Goal: Navigation & Orientation: Find specific page/section

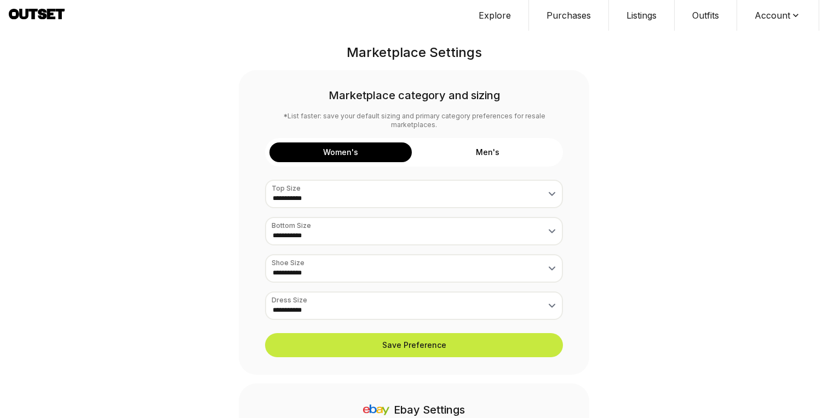
scroll to position [354, 0]
click at [637, 13] on button "Listings" at bounding box center [642, 15] width 66 height 31
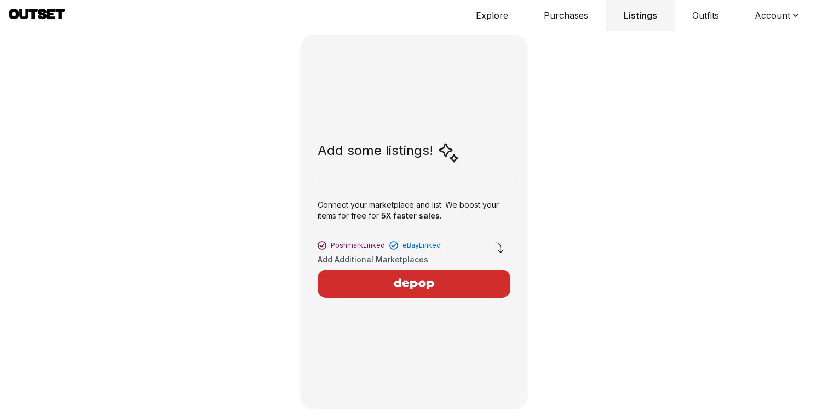
click at [476, 205] on div "Connect your marketplace and list. We boost your items for free for 5X faster s…" at bounding box center [414, 213] width 193 height 44
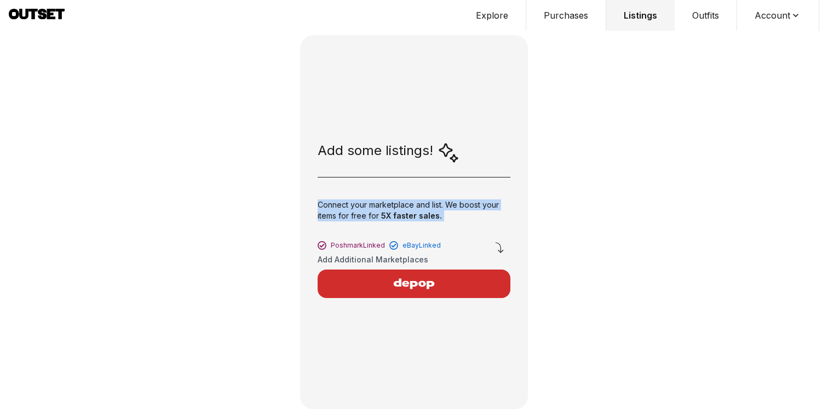
click at [476, 205] on div "Connect your marketplace and list. We boost your items for free for 5X faster s…" at bounding box center [414, 213] width 193 height 44
click at [567, 15] on button "Purchases" at bounding box center [566, 15] width 80 height 31
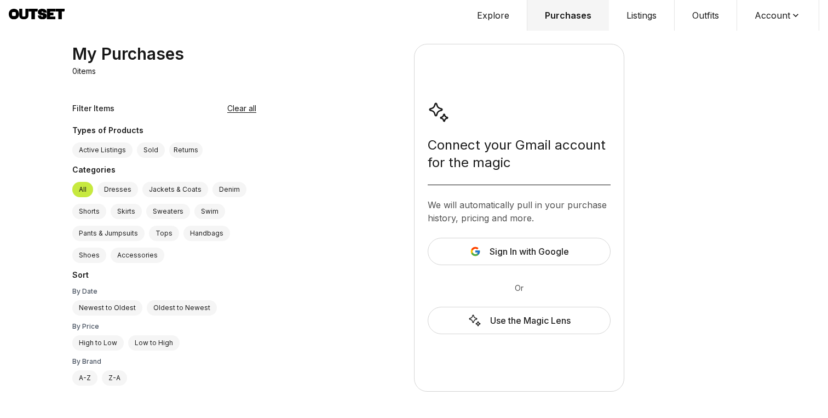
click at [123, 152] on label "Active Listings" at bounding box center [102, 149] width 60 height 15
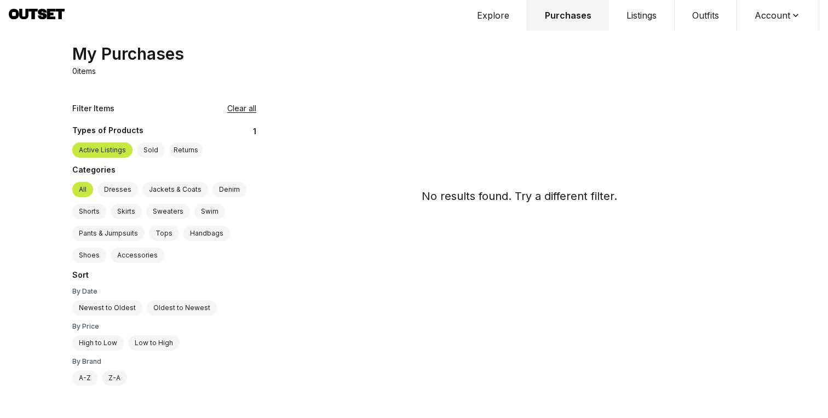
click at [505, 11] on button "Explore" at bounding box center [494, 15] width 68 height 31
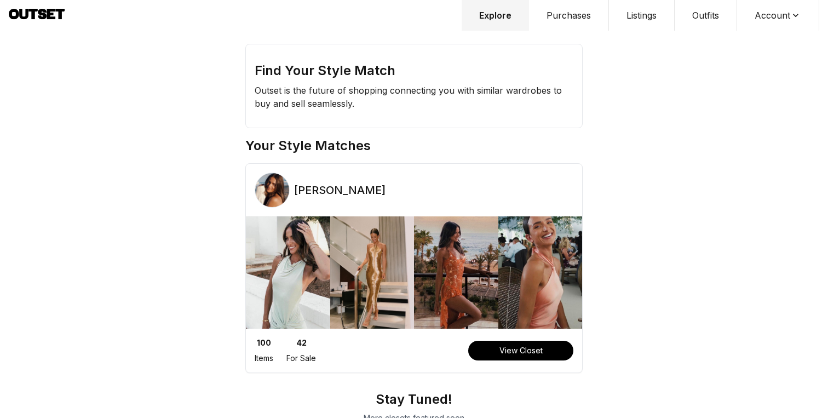
scroll to position [27, 0]
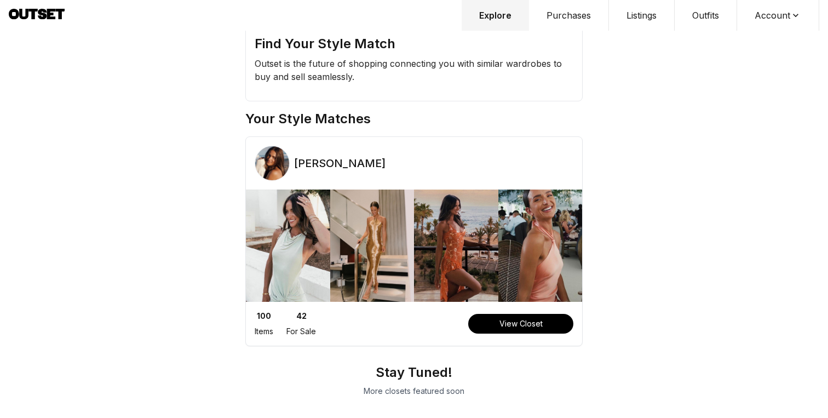
click at [540, 321] on button "View Closet" at bounding box center [520, 324] width 105 height 20
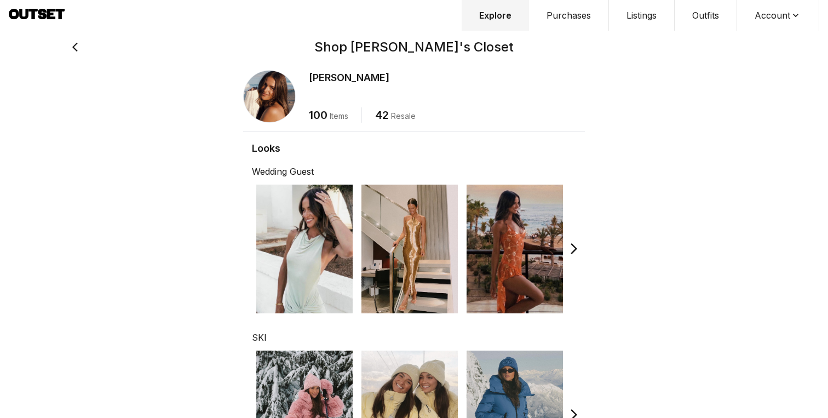
click at [376, 245] on img at bounding box center [409, 249] width 96 height 129
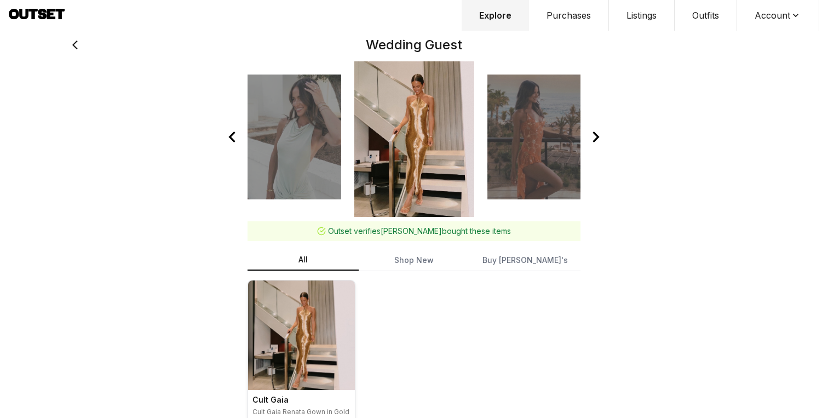
scroll to position [14, 0]
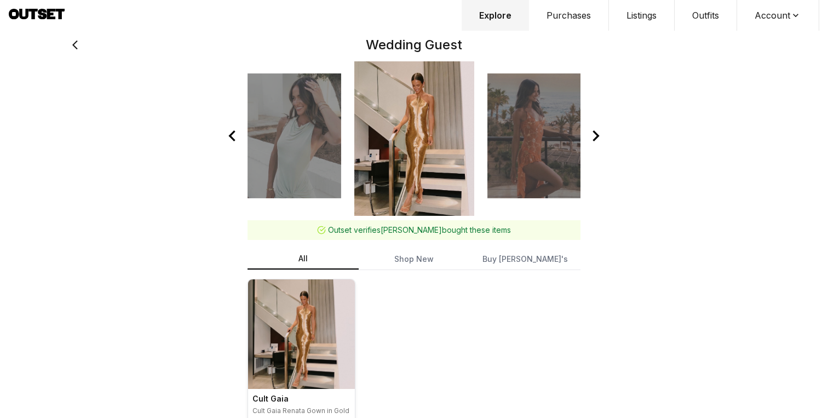
click at [600, 136] on icon at bounding box center [596, 136] width 22 height 22
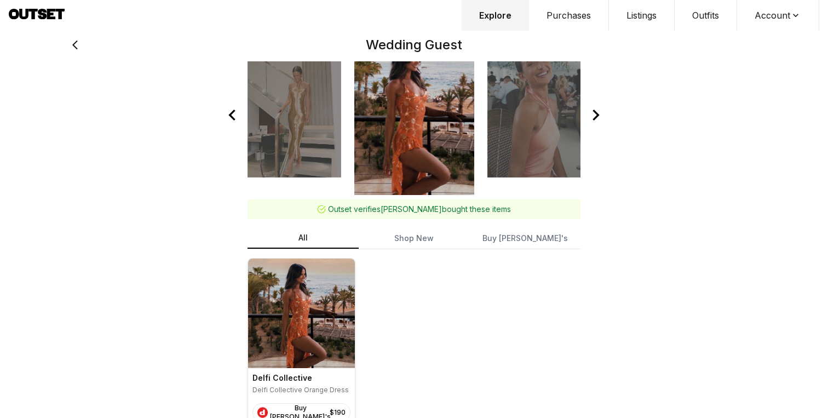
scroll to position [35, 0]
click at [597, 113] on icon at bounding box center [596, 116] width 22 height 22
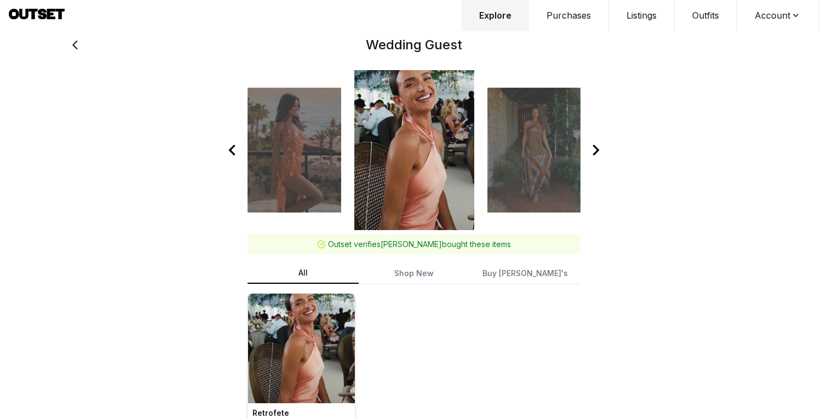
click at [597, 113] on div "Wedding Guest Outset verifies Helen bought these items All Shop New Buy Helen's…" at bounding box center [414, 242] width 701 height 484
click at [597, 149] on icon at bounding box center [596, 150] width 7 height 11
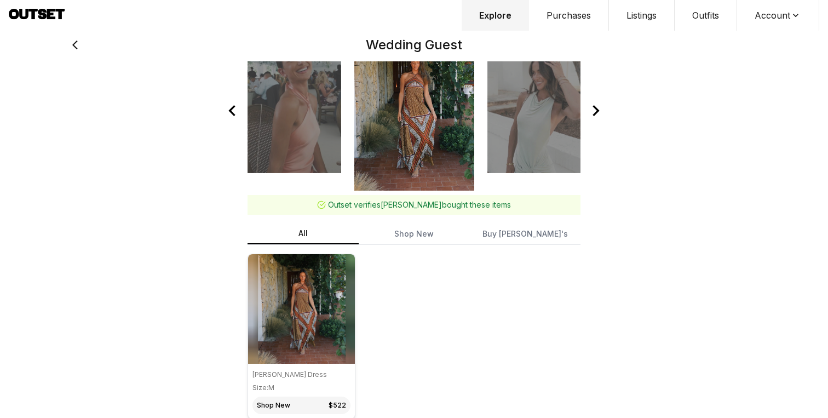
scroll to position [41, 0]
click at [598, 108] on icon at bounding box center [596, 109] width 7 height 11
